Goal: Information Seeking & Learning: Learn about a topic

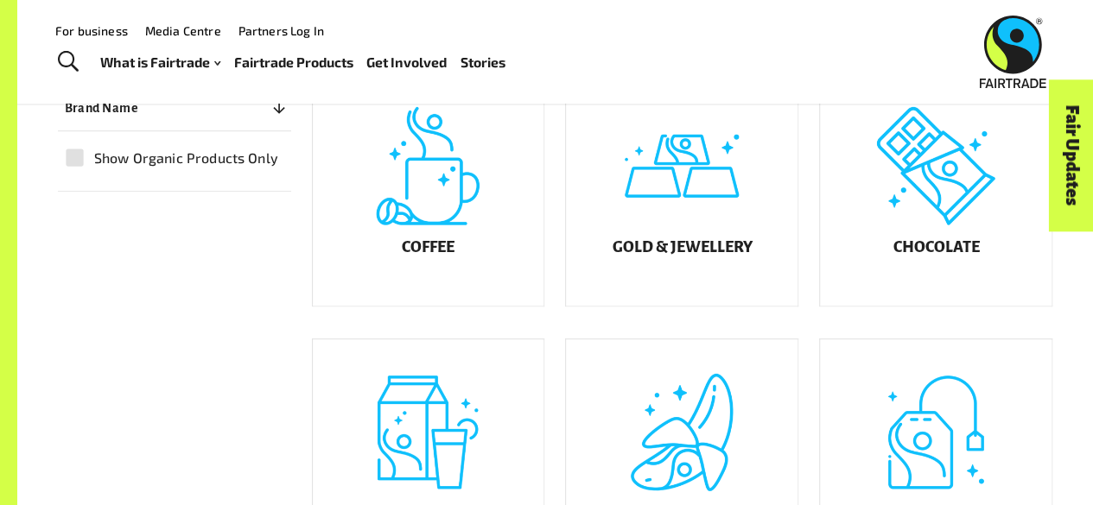
scroll to position [86, 0]
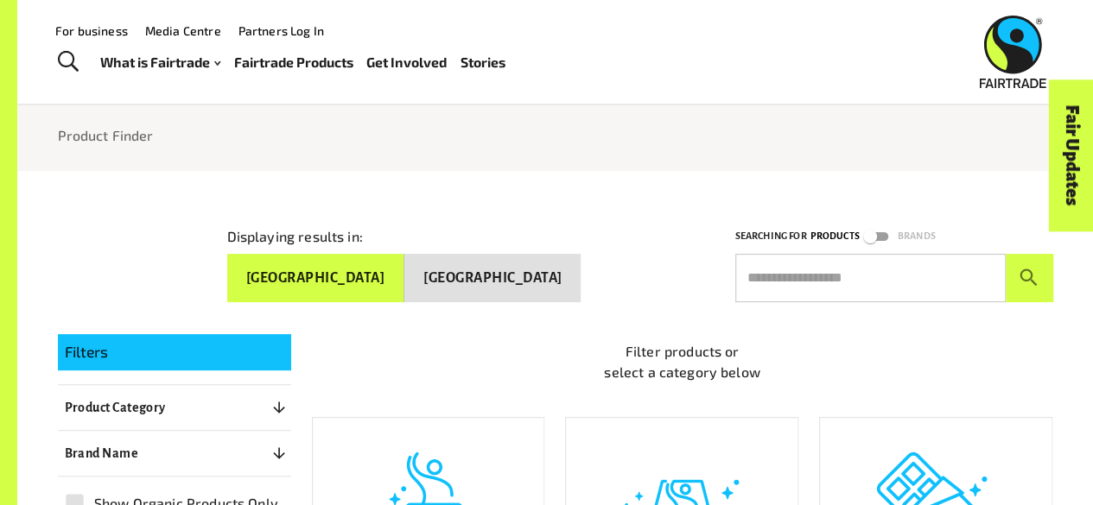
click at [396, 281] on button "[GEOGRAPHIC_DATA]" at bounding box center [315, 278] width 177 height 48
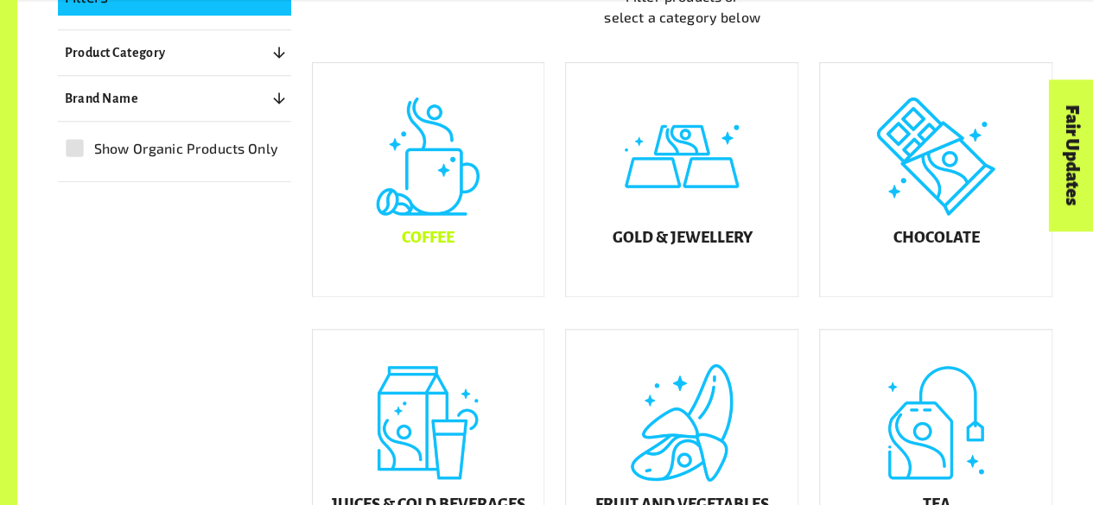
scroll to position [518, 0]
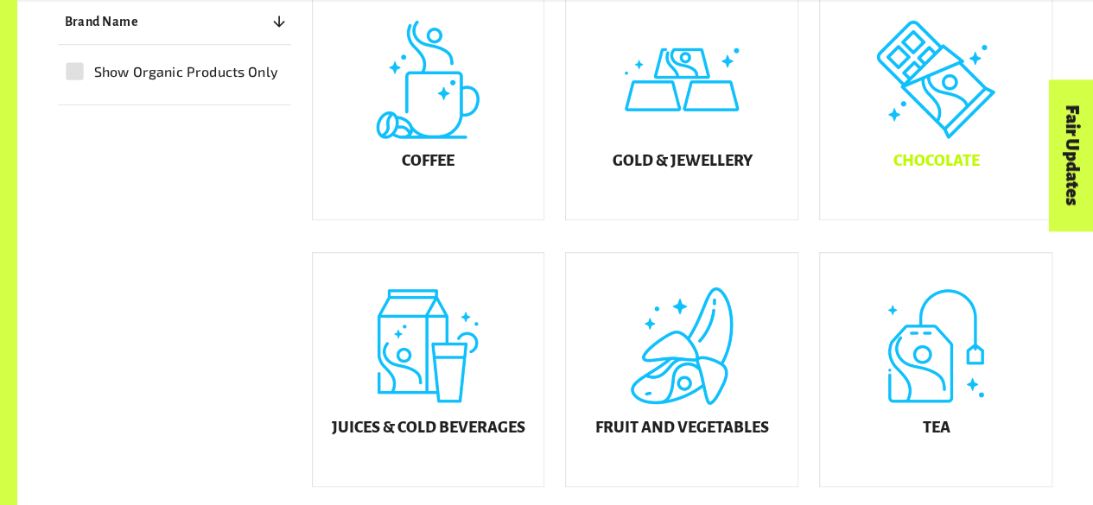
click at [994, 170] on div "Chocolate" at bounding box center [935, 102] width 231 height 233
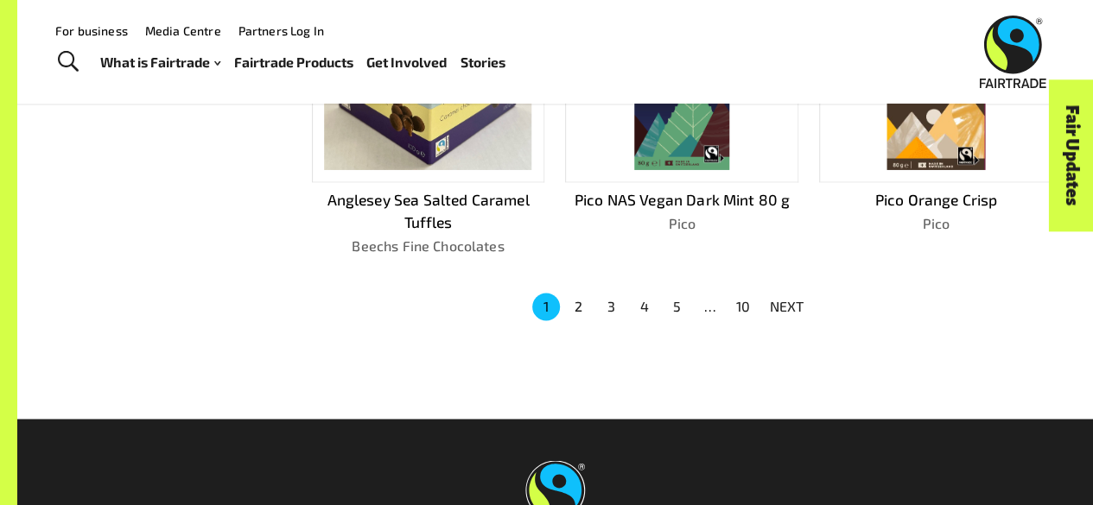
scroll to position [521, 0]
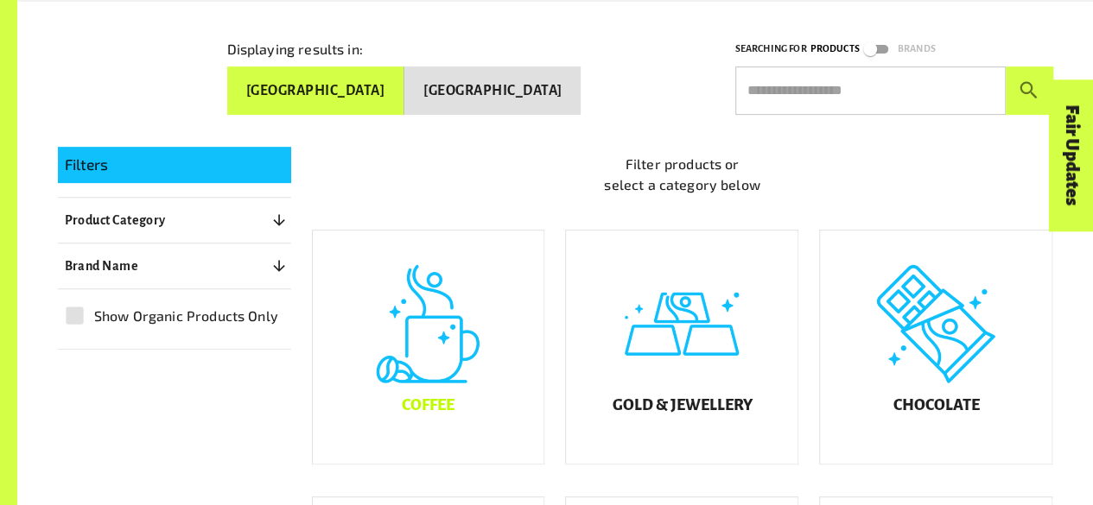
scroll to position [401, 0]
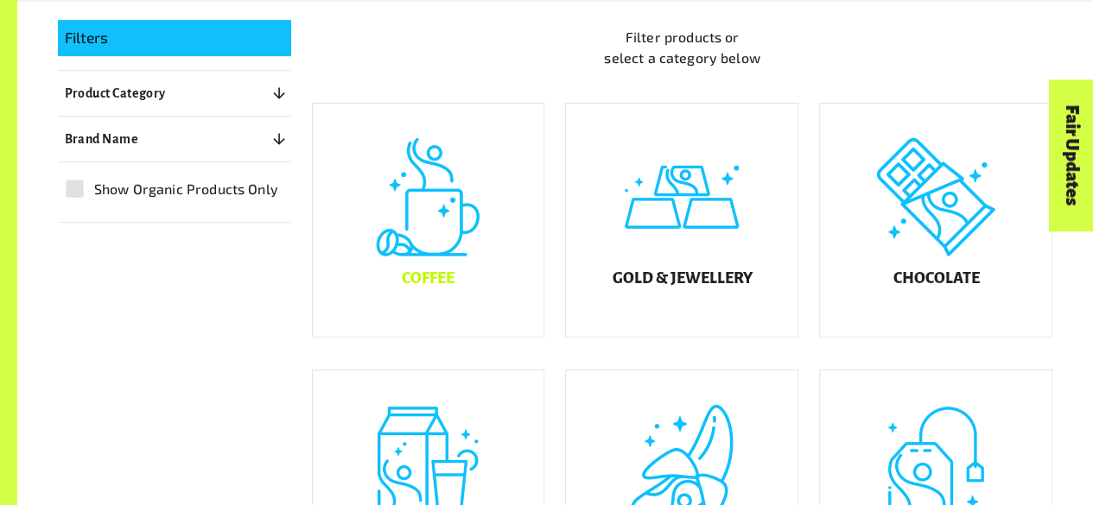
click at [511, 250] on div "Coffee" at bounding box center [428, 220] width 231 height 233
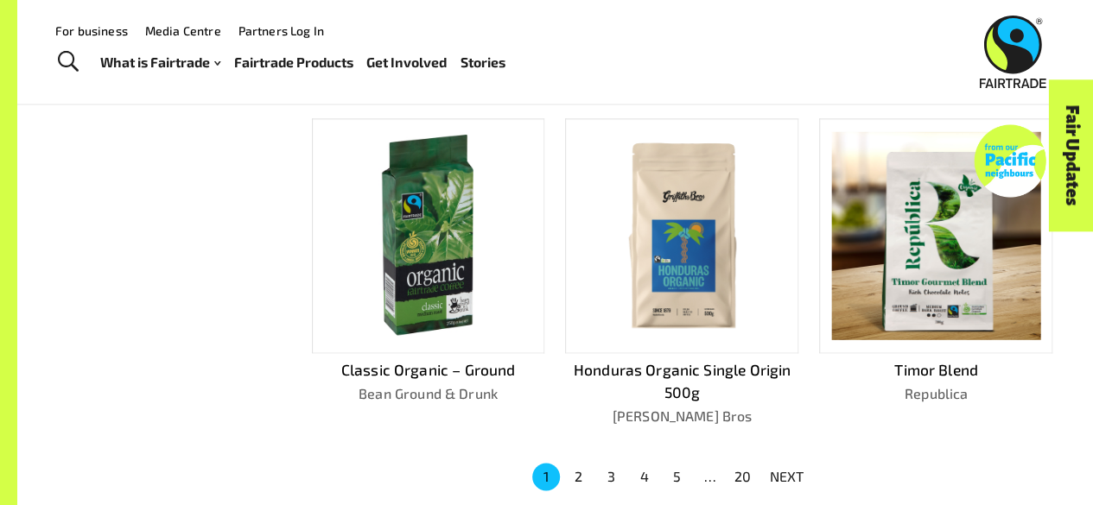
scroll to position [1039, 0]
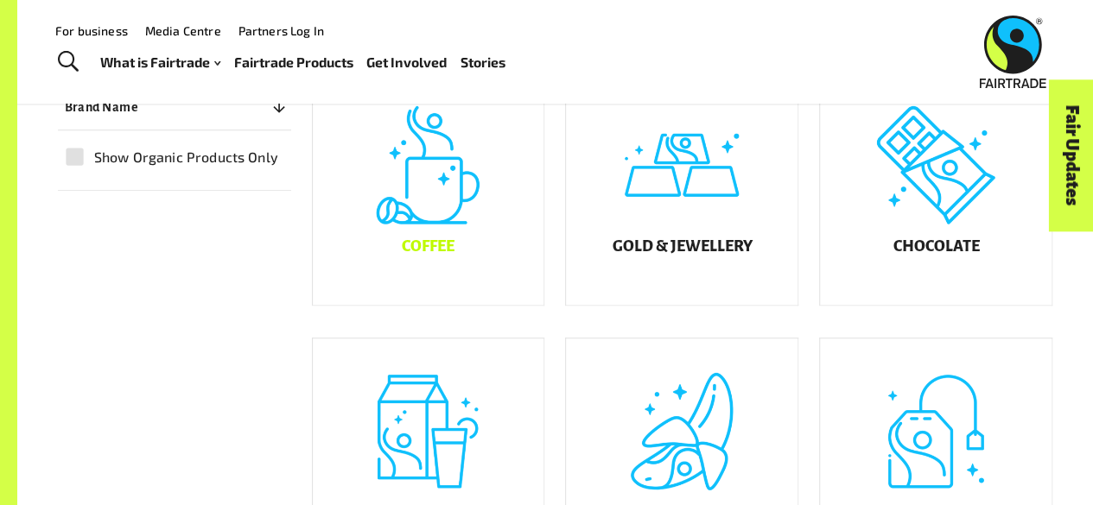
scroll to position [401, 0]
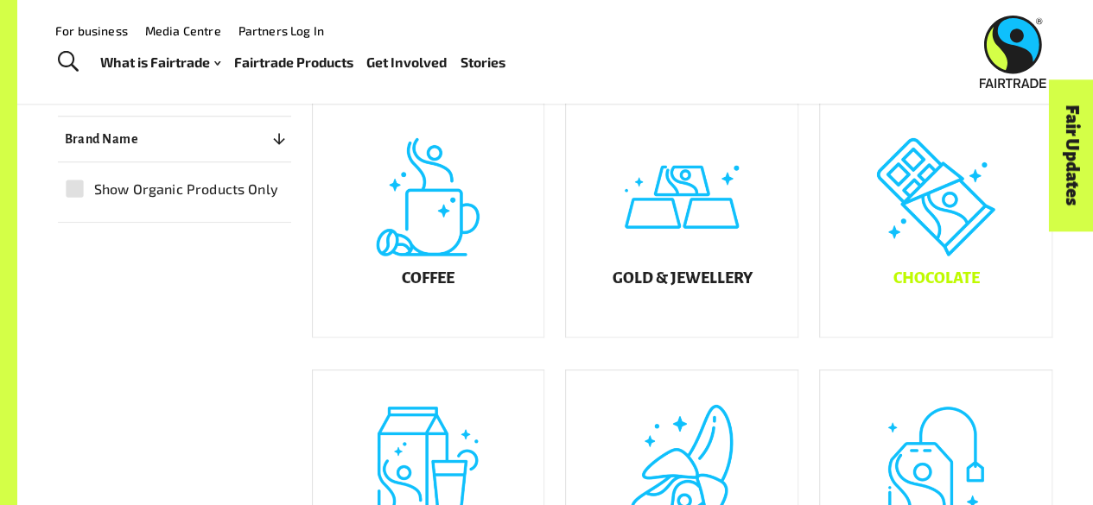
click at [915, 241] on div "Chocolate" at bounding box center [935, 220] width 231 height 233
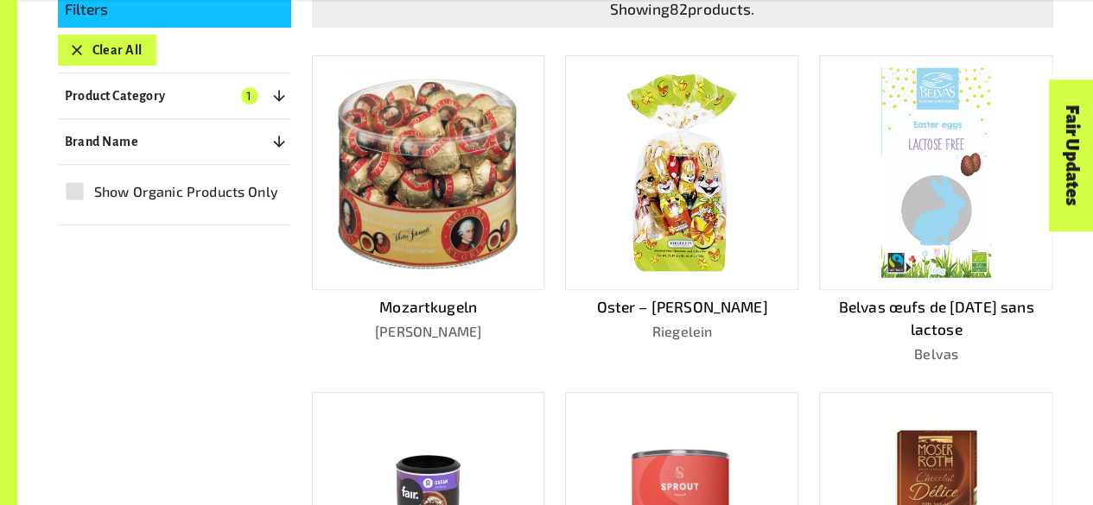
scroll to position [434, 0]
